Goal: Navigation & Orientation: Find specific page/section

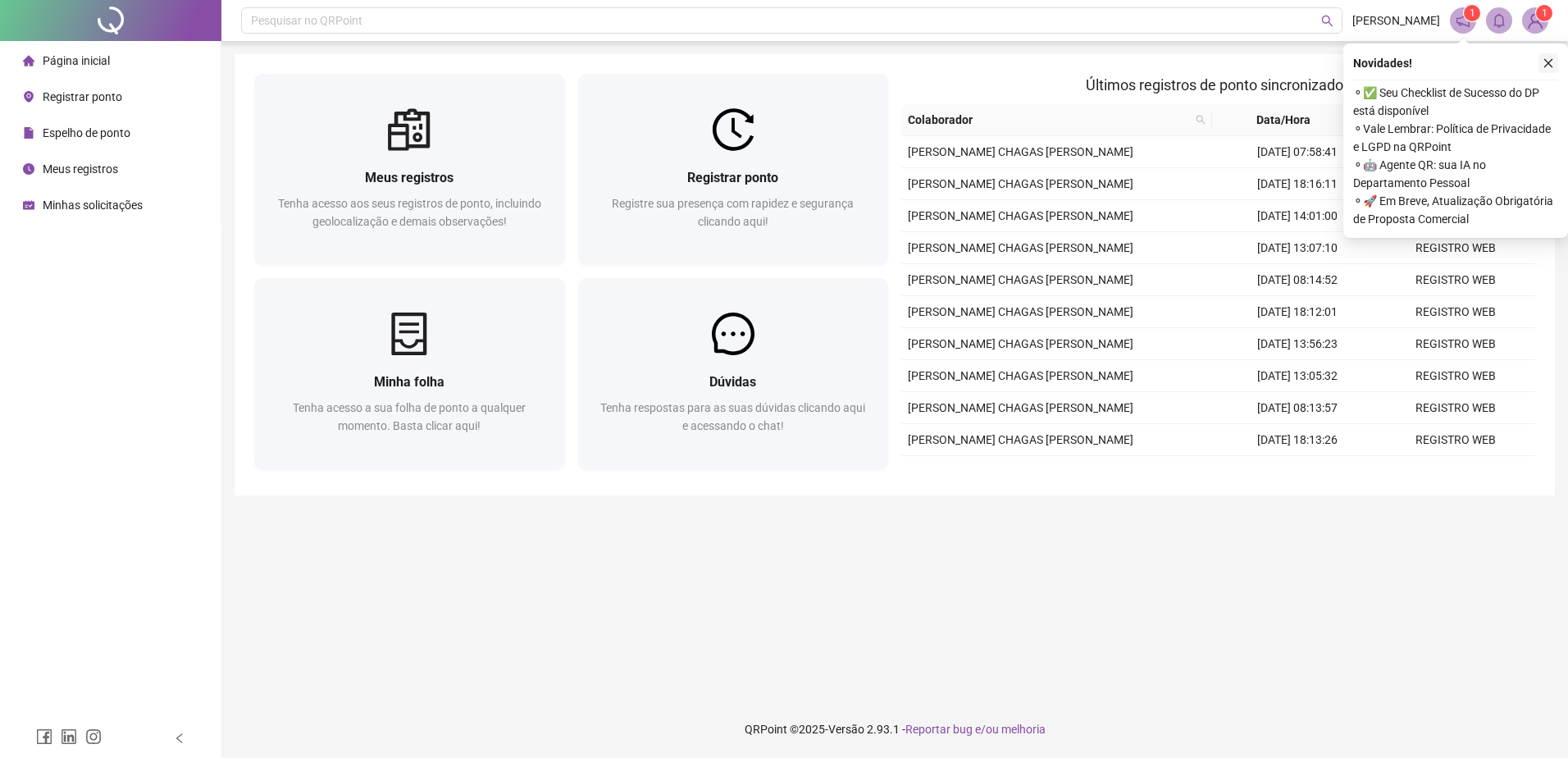
click at [1547, 58] on icon "close" at bounding box center [1548, 63] width 12 height 12
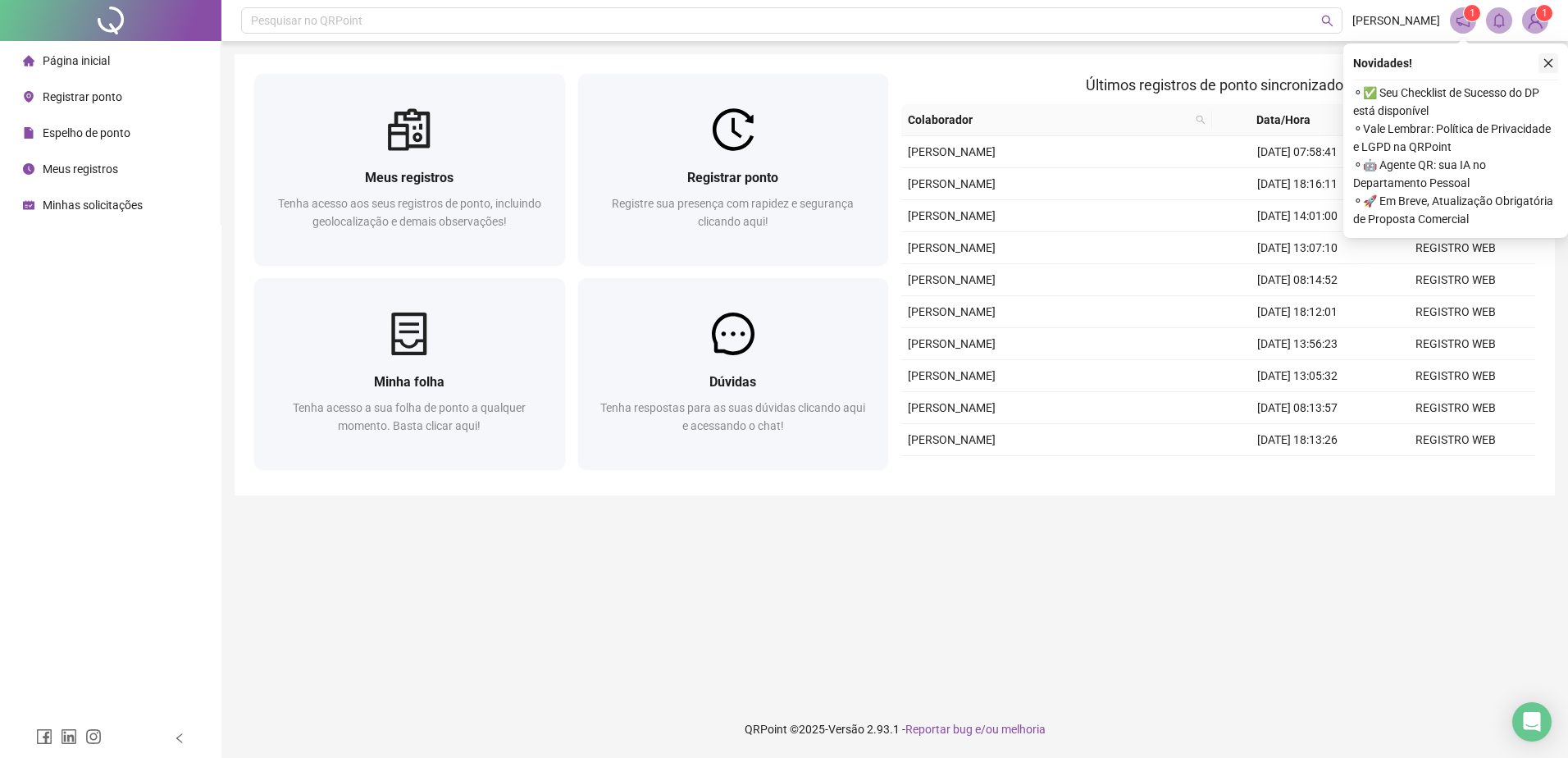
click at [1550, 63] on icon "close" at bounding box center [1548, 63] width 12 height 12
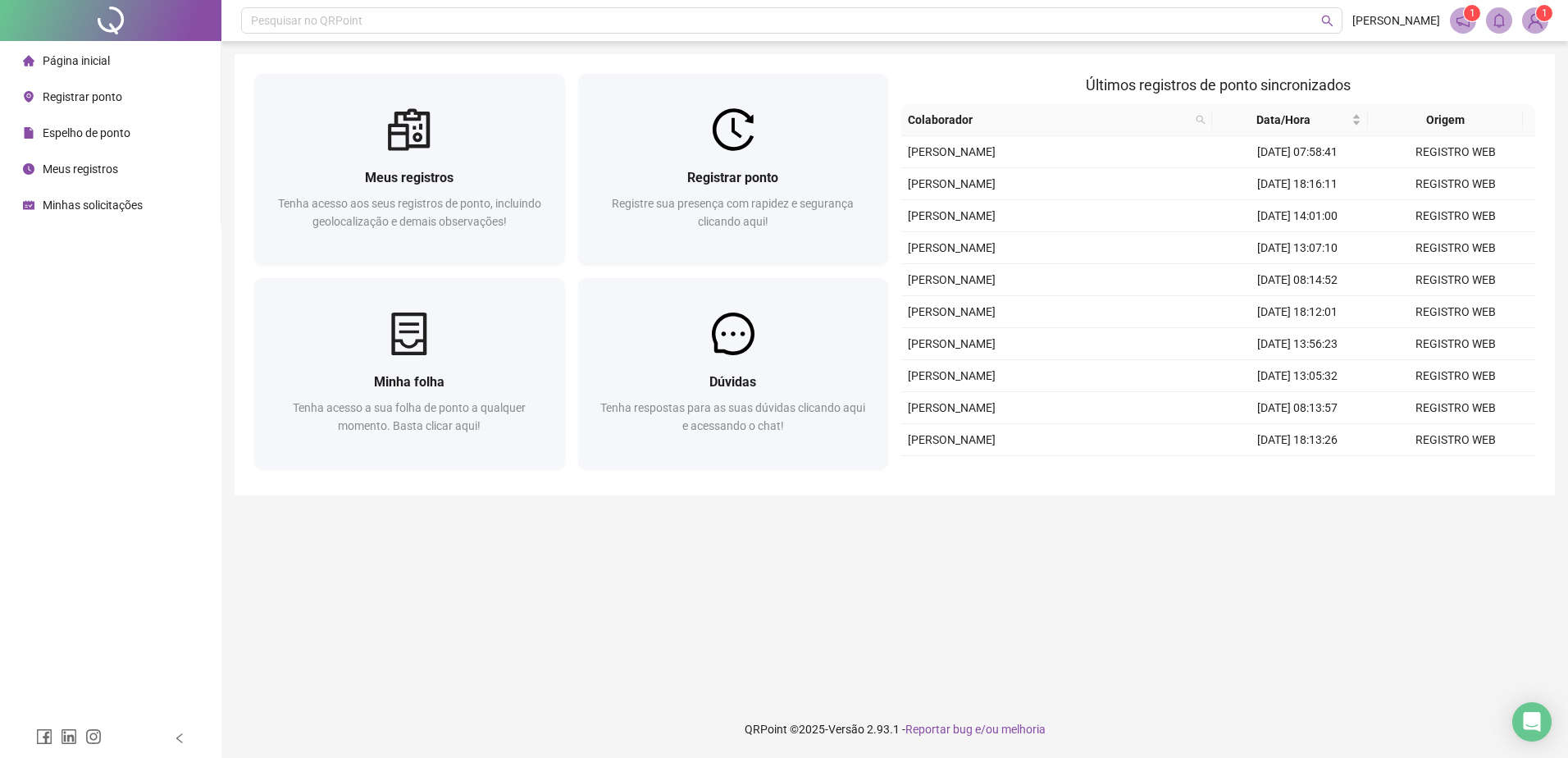
click at [1457, 15] on icon "notification" at bounding box center [1463, 20] width 15 height 15
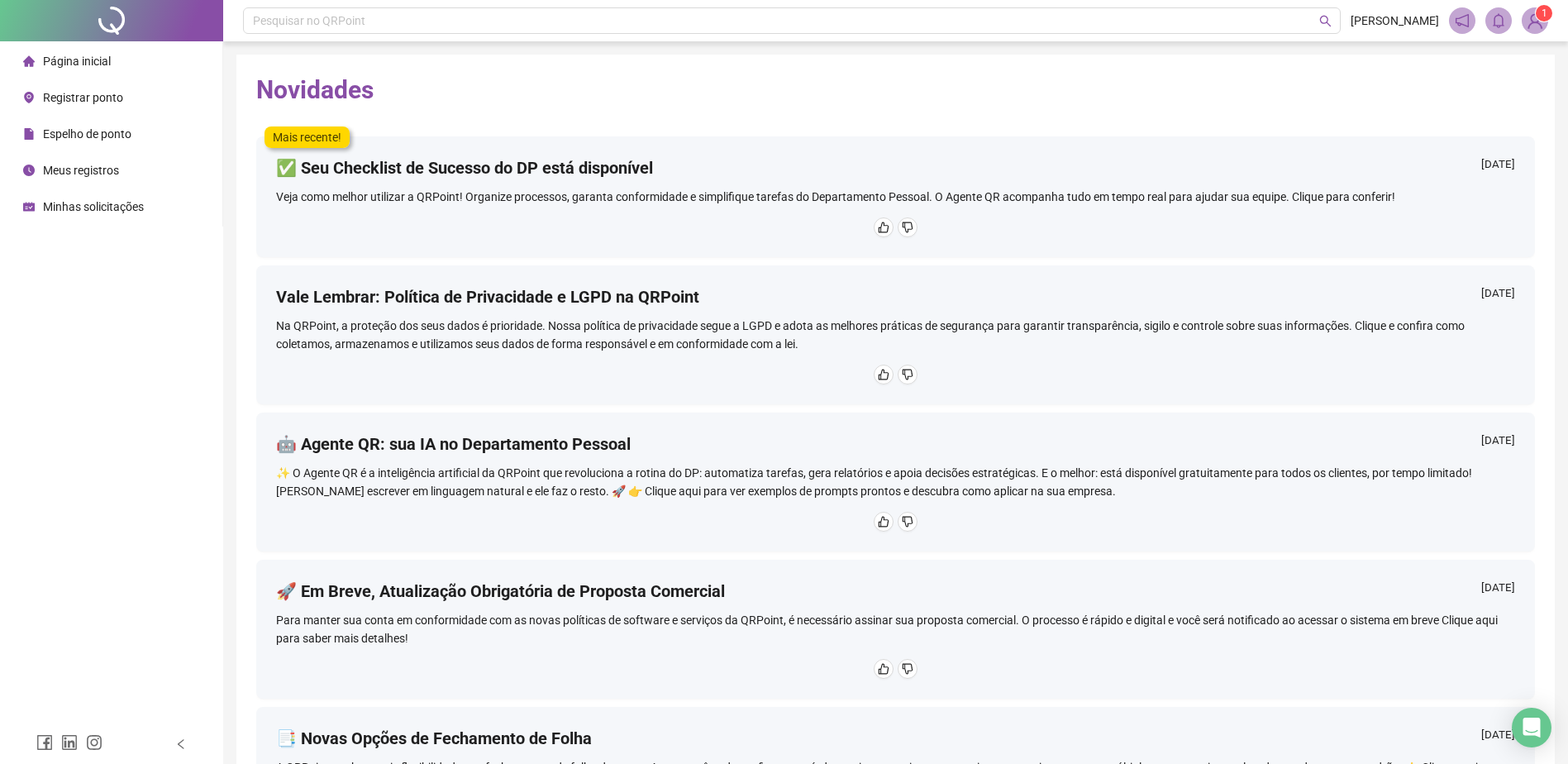
click at [81, 55] on span "Página inicial" at bounding box center [77, 61] width 68 height 13
